Goal: Task Accomplishment & Management: Manage account settings

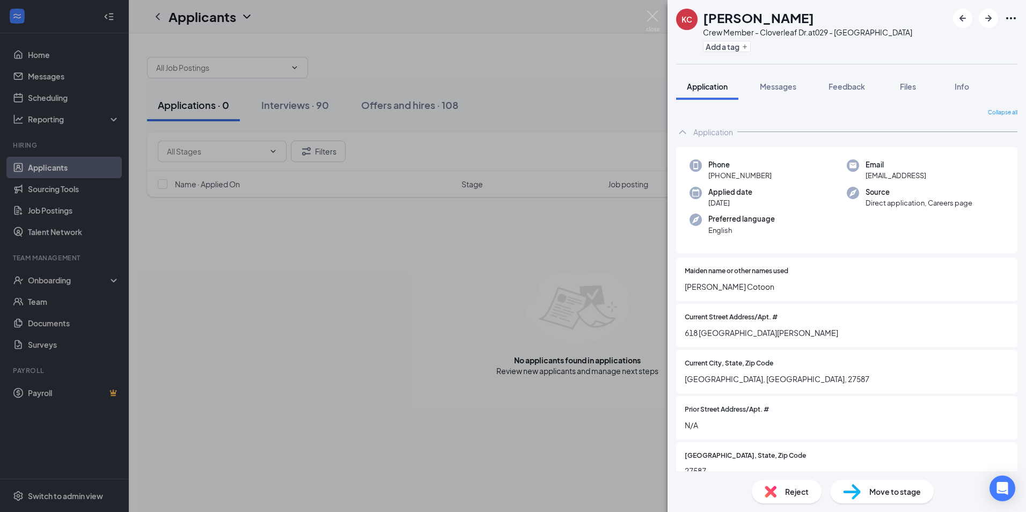
click at [893, 492] on span "Move to stage" at bounding box center [895, 492] width 52 height 12
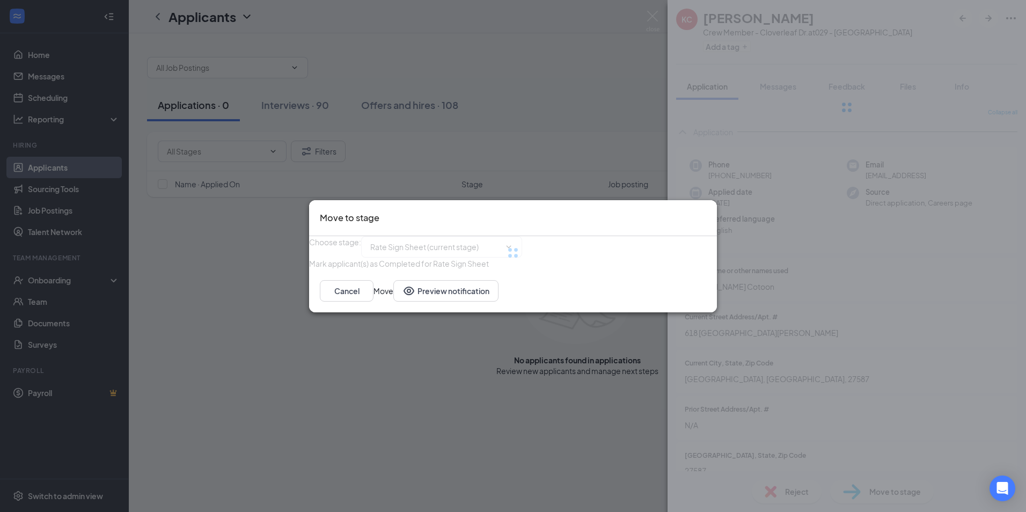
type input "Hiring Complete (final stage)"
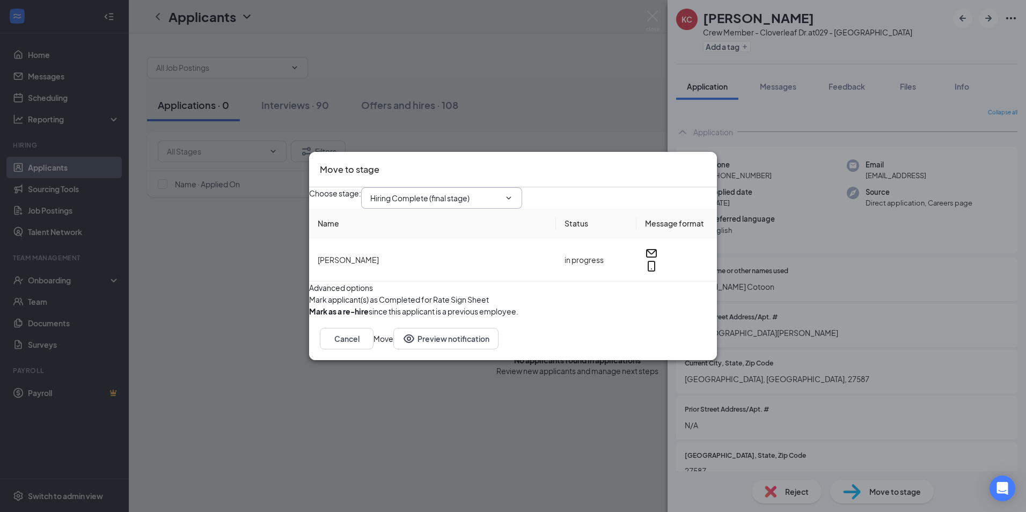
click at [468, 192] on input "Hiring Complete (final stage)" at bounding box center [435, 198] width 130 height 12
click at [457, 438] on div "Move to stage Choose stage : Hiring Complete (final stage) Application Onsite I…" at bounding box center [513, 256] width 1026 height 512
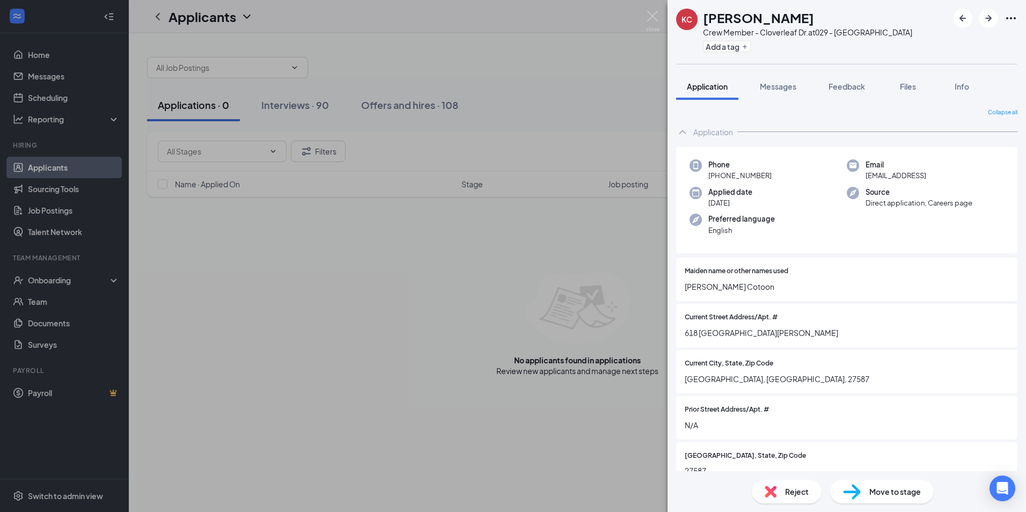
click at [386, 265] on div "[PERSON_NAME] [PERSON_NAME] Crew Member - Cloverleaf Dr. at 029 - [GEOGRAPHIC_D…" at bounding box center [513, 256] width 1026 height 512
click at [875, 492] on span "Move to stage" at bounding box center [895, 492] width 52 height 12
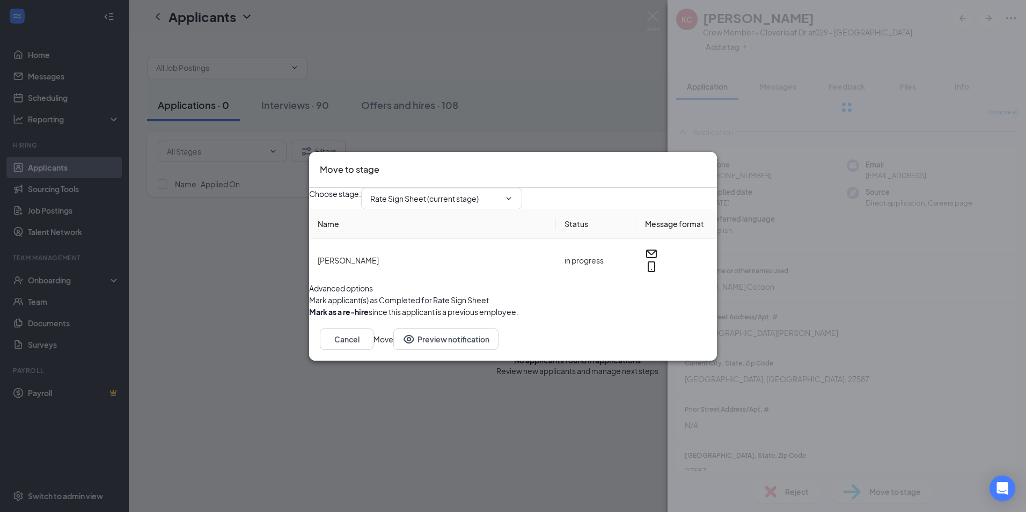
type input "Hiring Complete (final stage)"
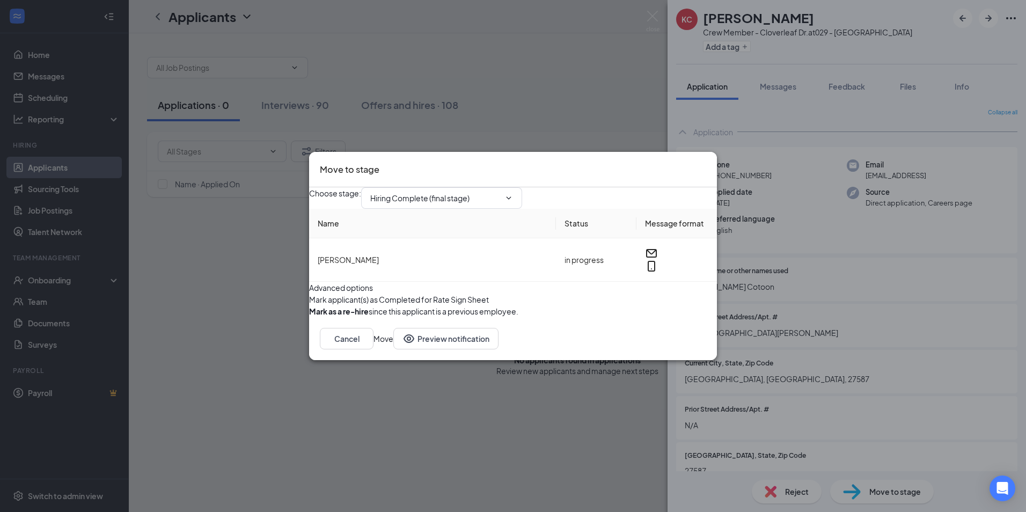
click at [393, 349] on button "Move" at bounding box center [384, 338] width 20 height 21
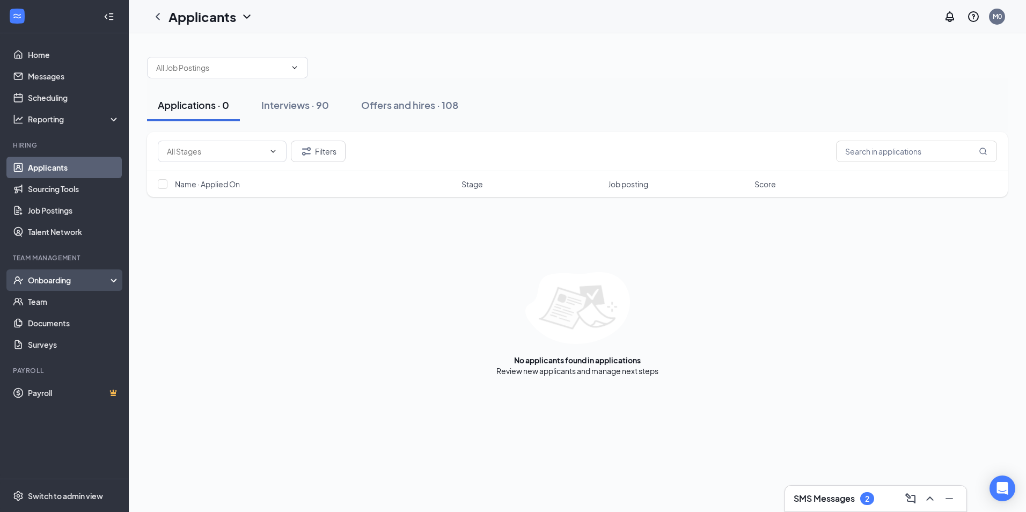
click at [91, 289] on div "Onboarding" at bounding box center [64, 279] width 129 height 21
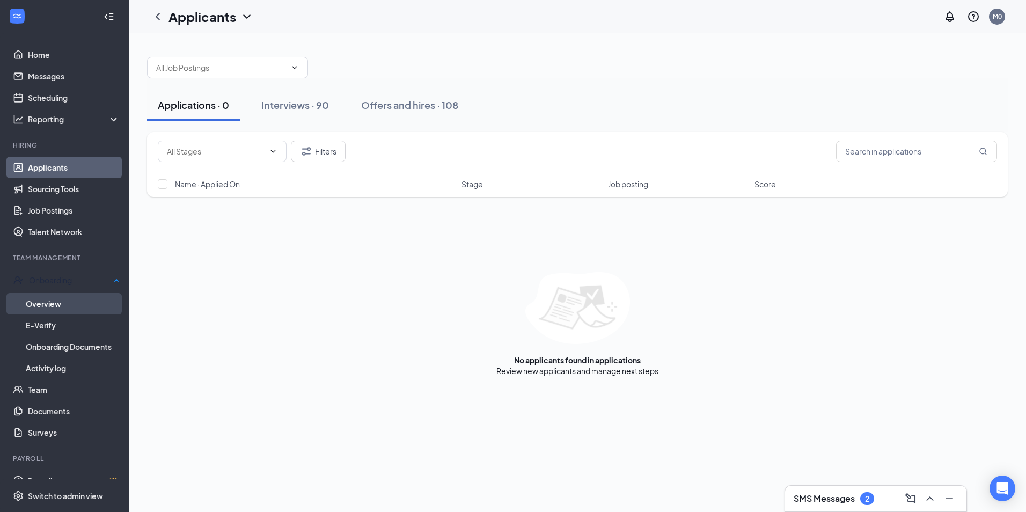
click at [91, 303] on link "Overview" at bounding box center [73, 303] width 94 height 21
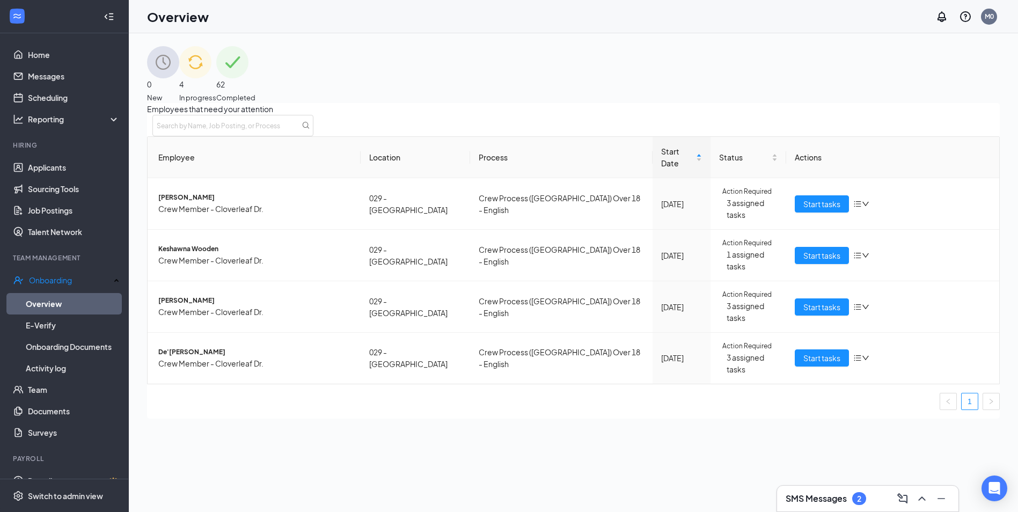
click at [211, 61] on img at bounding box center [195, 62] width 32 height 32
click at [40, 366] on link "Activity log" at bounding box center [73, 367] width 94 height 21
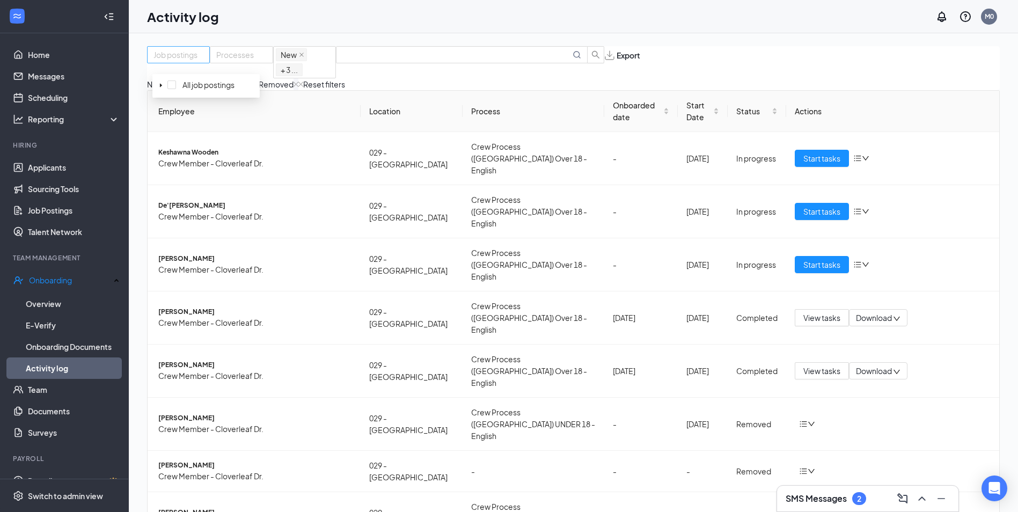
click at [176, 61] on div at bounding box center [178, 54] width 57 height 13
click at [512, 61] on input "text" at bounding box center [456, 55] width 228 height 12
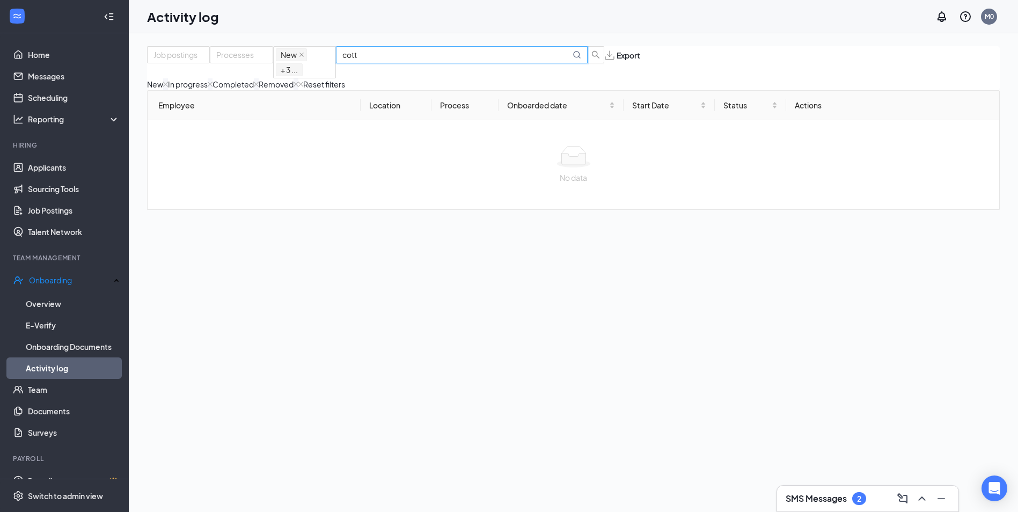
type input "cott"
